Goal: Transaction & Acquisition: Purchase product/service

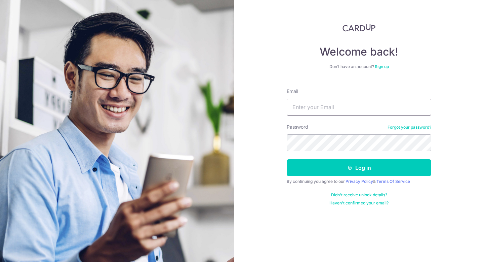
click at [363, 107] on input "Email" at bounding box center [359, 107] width 145 height 17
type input "[EMAIL_ADDRESS][DOMAIN_NAME]"
click at [287, 159] on button "Log in" at bounding box center [359, 167] width 145 height 17
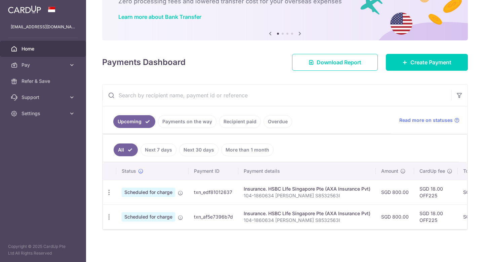
scroll to position [49, 0]
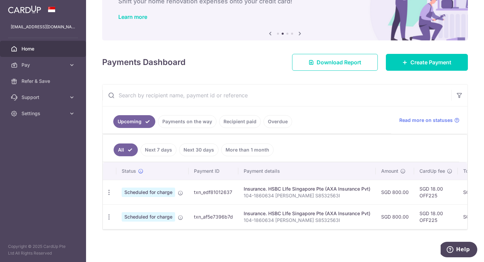
click at [298, 193] on p "104-1860634 Christie Tan S8532563I" at bounding box center [307, 195] width 127 height 7
click at [201, 117] on link "Payments on the way" at bounding box center [187, 121] width 59 height 13
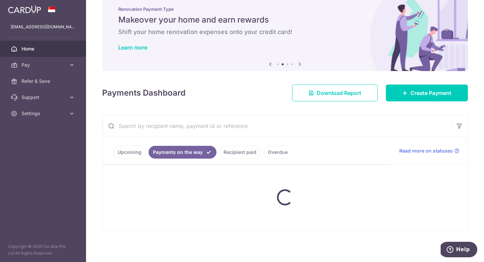
scroll to position [0, 0]
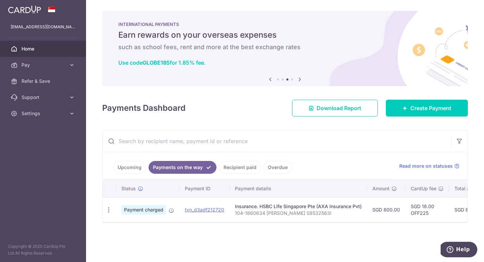
click at [131, 169] on link "Upcoming" at bounding box center [129, 167] width 33 height 13
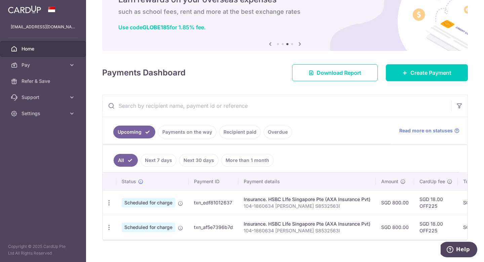
scroll to position [49, 0]
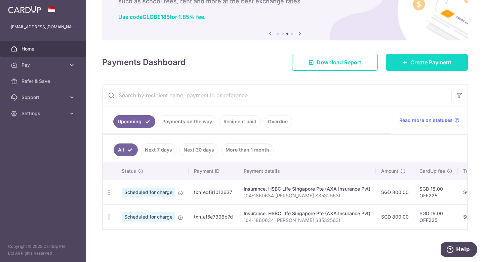
click at [424, 61] on span "Create Payment" at bounding box center [431, 62] width 41 height 8
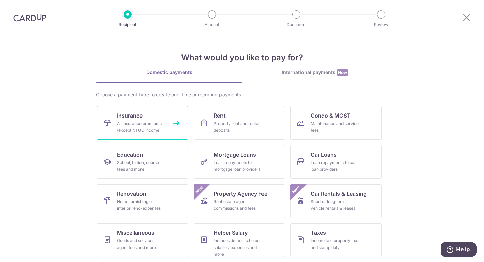
click at [150, 125] on div "All insurance premiums (except NTUC Income)" at bounding box center [141, 126] width 48 height 13
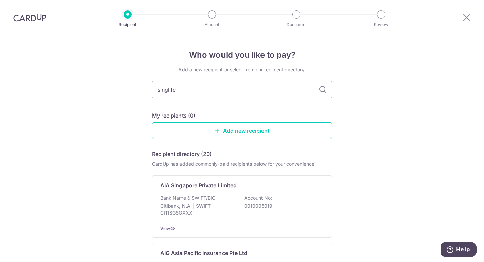
type input "singlife"
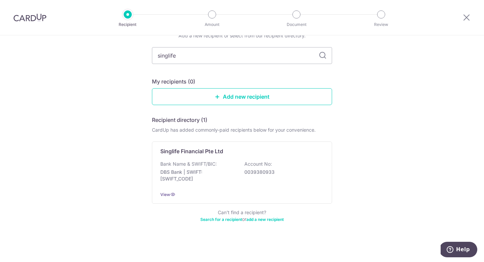
scroll to position [34, 0]
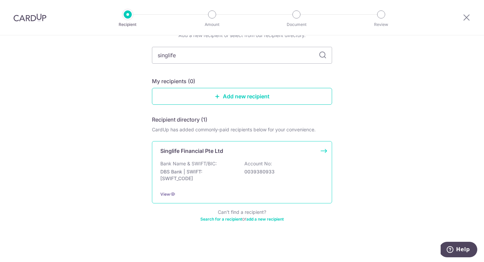
click at [283, 165] on div "Bank Name & SWIFT/BIC: DBS Bank | SWIFT: DBSSSGSGXXX Account No: 0039380933" at bounding box center [241, 172] width 163 height 25
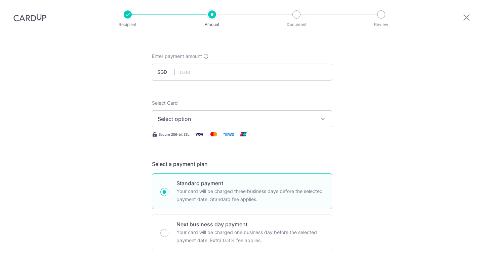
scroll to position [33, 0]
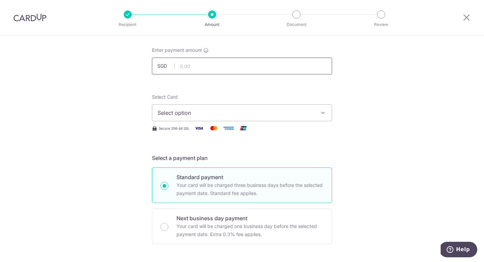
click at [284, 64] on input "text" at bounding box center [242, 65] width 180 height 17
type input "1,965.40"
click at [284, 113] on span "Select option" at bounding box center [236, 113] width 157 height 8
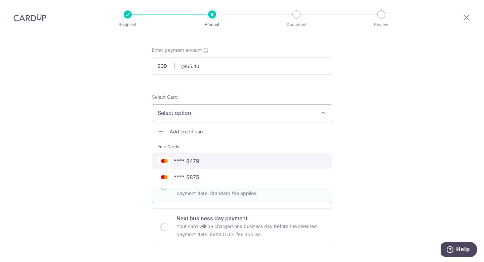
click at [240, 166] on link "**** 8479" at bounding box center [242, 161] width 180 height 16
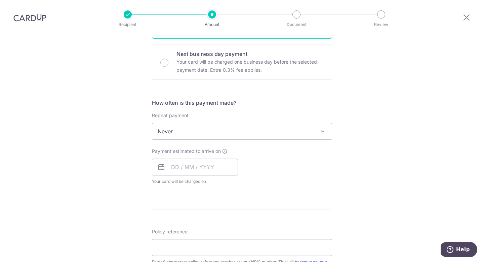
scroll to position [202, 0]
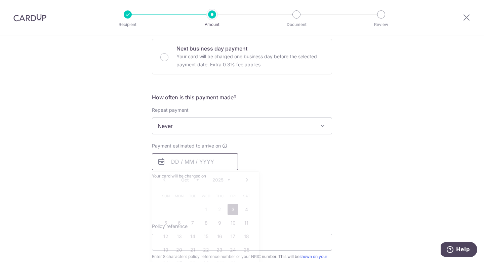
click at [170, 164] on input "text" at bounding box center [195, 161] width 86 height 17
click at [341, 193] on div "Tell us more about your payment Enter payment amount SGD 1,965.40 1965.40 Selec…" at bounding box center [242, 137] width 484 height 608
click at [170, 161] on input "text" at bounding box center [195, 161] width 86 height 17
click at [203, 222] on link "8" at bounding box center [206, 222] width 11 height 11
type input "[DATE]"
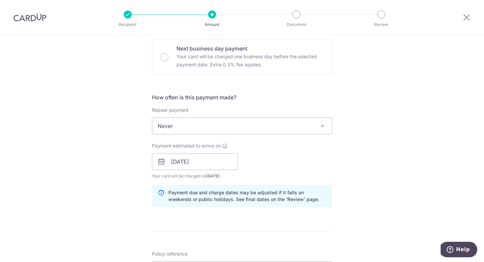
click at [269, 166] on div "Payment estimated to arrive on 08/10/2025 Prev Next Oct Nov Dec 2025 2026 2027 …" at bounding box center [242, 160] width 188 height 37
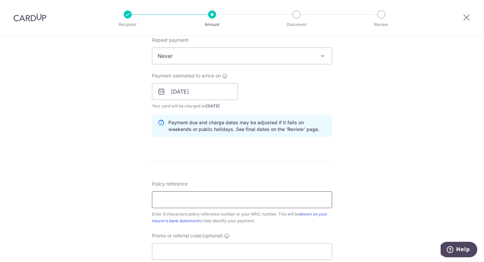
scroll to position [274, 0]
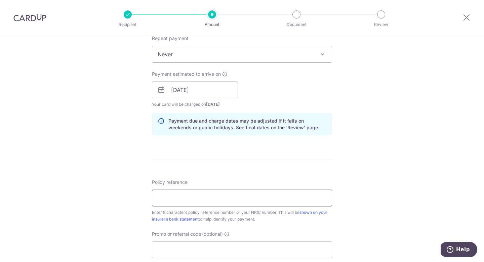
click at [282, 196] on input "Policy reference" at bounding box center [242, 197] width 180 height 17
type input "83353247"
click at [382, 212] on div "Tell us more about your payment Enter payment amount SGD 1,965.40 1965.40 Selec…" at bounding box center [242, 79] width 484 height 636
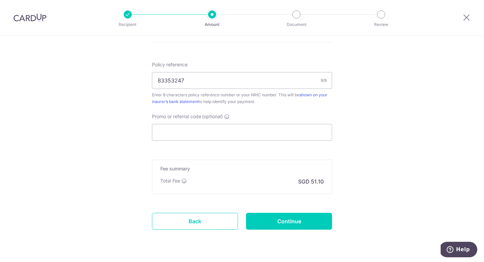
scroll to position [410, 0]
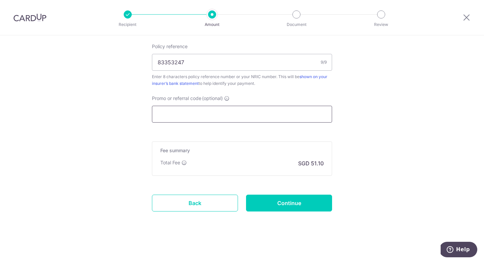
click at [274, 114] on input "Promo or referral code (optional)" at bounding box center [242, 114] width 180 height 17
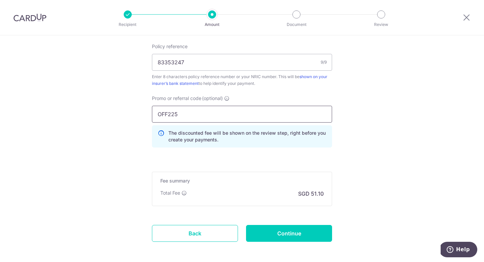
type input "OFF225"
click at [297, 235] on input "Continue" at bounding box center [289, 233] width 86 height 17
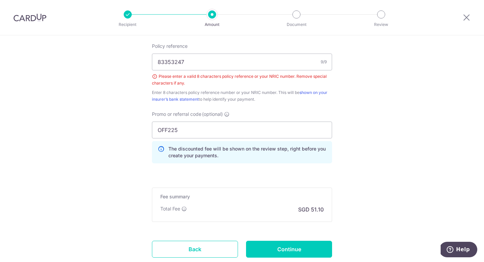
scroll to position [404, 0]
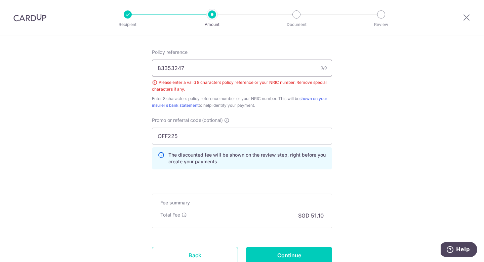
click at [222, 71] on input "83353247" at bounding box center [242, 68] width 180 height 17
type input "83353247"
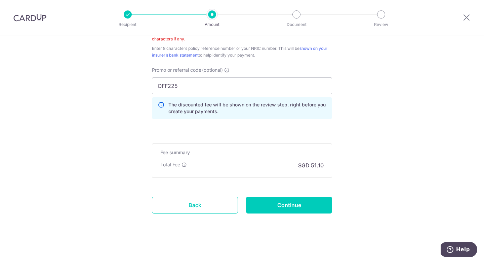
scroll to position [454, 0]
click at [313, 203] on input "Continue" at bounding box center [289, 204] width 86 height 17
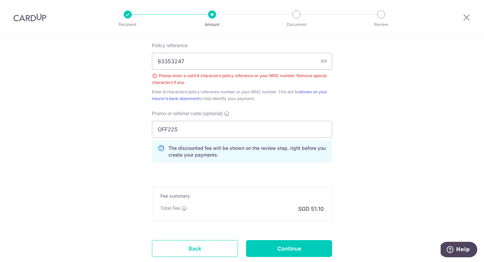
scroll to position [383, 0]
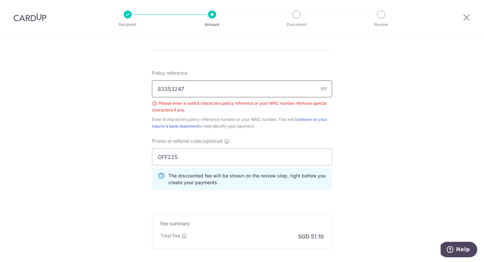
click at [270, 93] on input "83353247" at bounding box center [242, 88] width 180 height 17
type input "8"
type input "S"
type input "83353247"
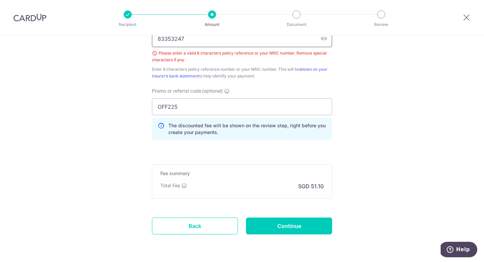
scroll to position [456, 0]
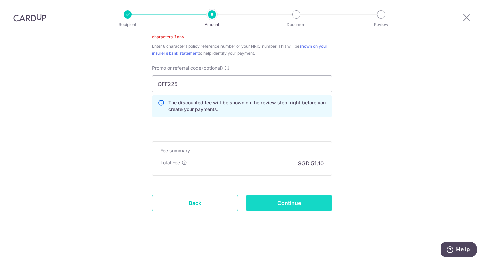
click at [301, 203] on input "Continue" at bounding box center [289, 202] width 86 height 17
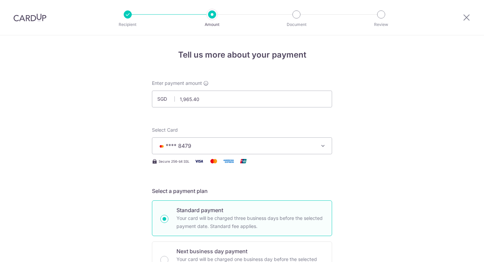
scroll to position [448, 0]
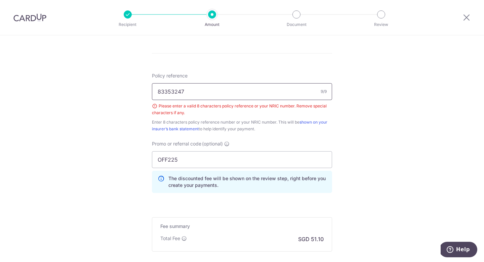
scroll to position [373, 0]
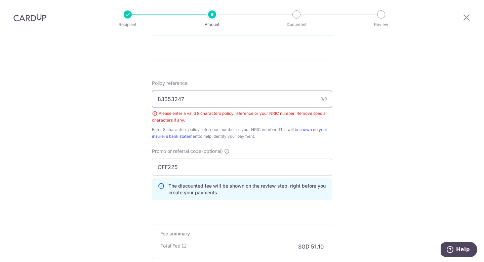
click at [216, 99] on input "83353247" at bounding box center [242, 98] width 180 height 17
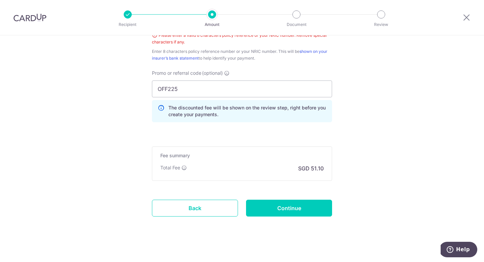
scroll to position [456, 0]
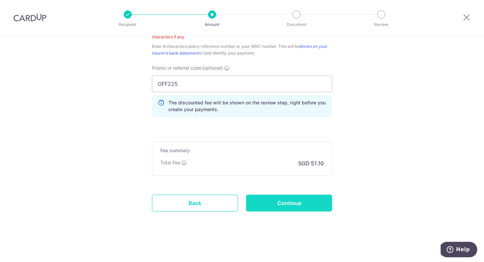
type input "8532563I"
click at [288, 199] on input "Continue" at bounding box center [289, 202] width 86 height 17
